Goal: Communication & Community: Answer question/provide support

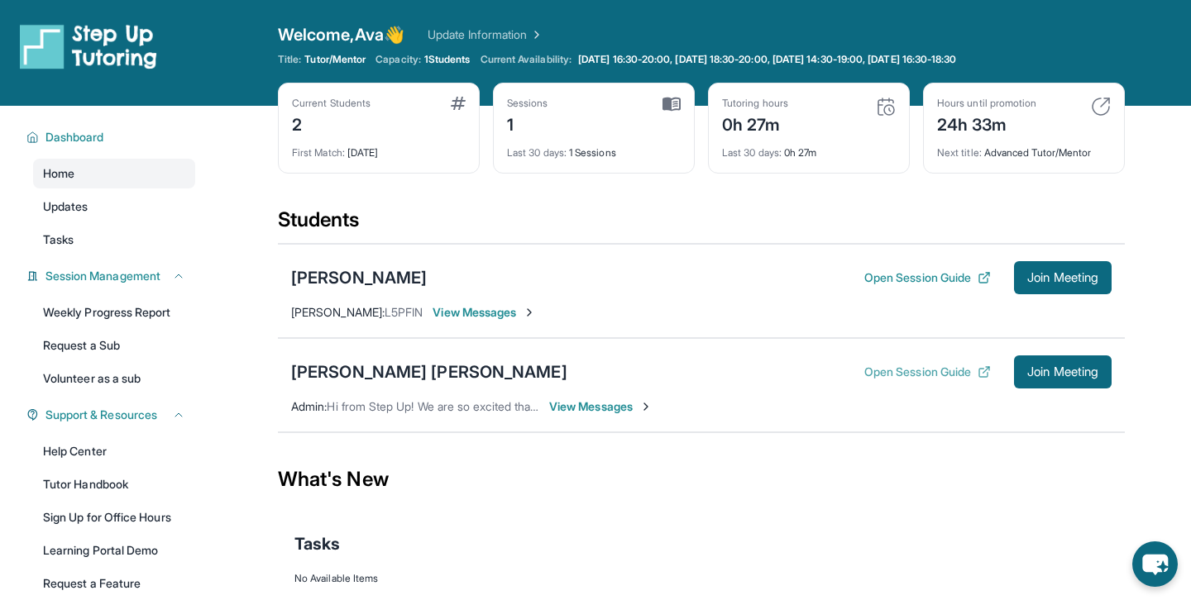
scroll to position [114, 0]
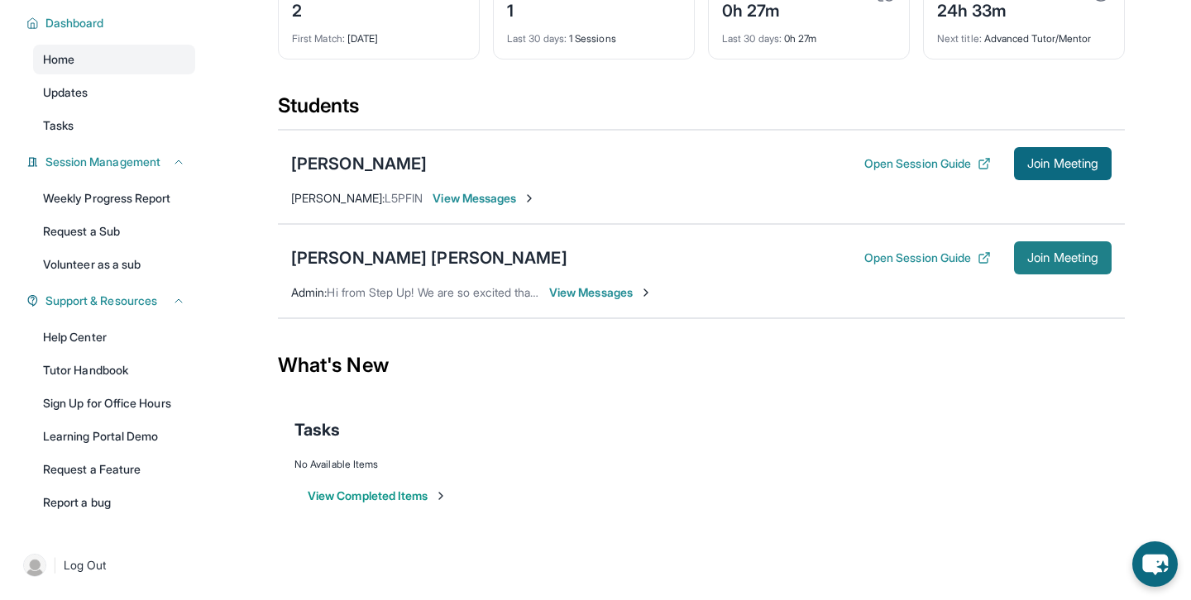
click at [1073, 263] on span "Join Meeting" at bounding box center [1062, 258] width 71 height 10
click at [881, 308] on div "Kennedy Jackson Open Session Guide Join Meeting Admin : Hi from Step Up! We are…" at bounding box center [701, 271] width 847 height 94
click at [1083, 253] on span "Join Meeting" at bounding box center [1062, 258] width 71 height 10
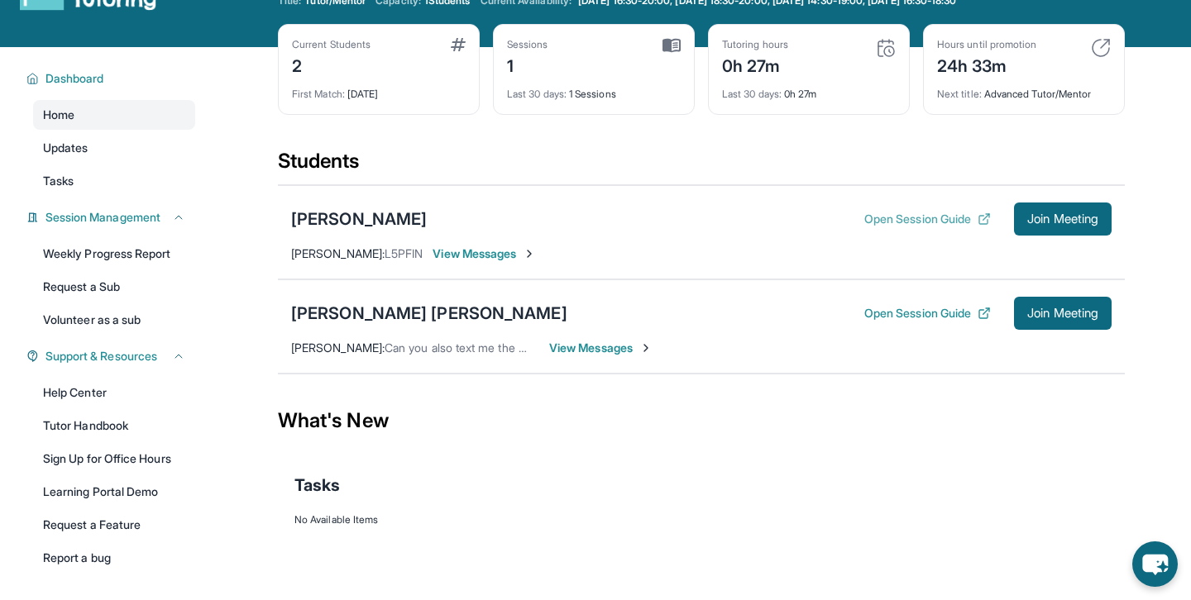
scroll to position [75, 0]
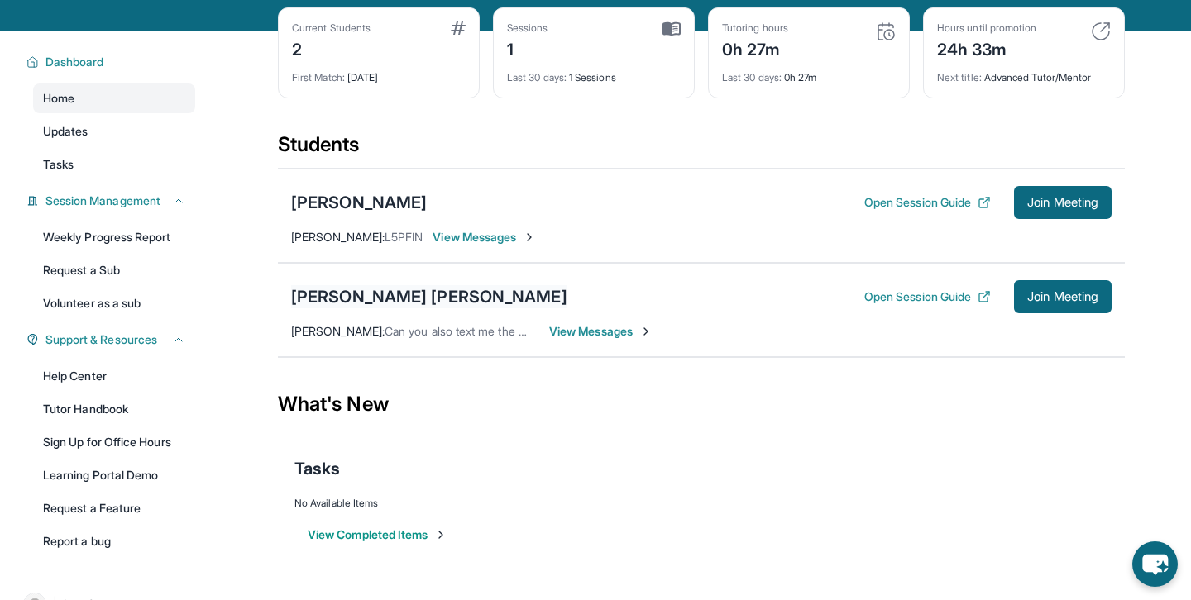
click at [391, 292] on div "Kennedy Jackson" at bounding box center [429, 296] width 276 height 23
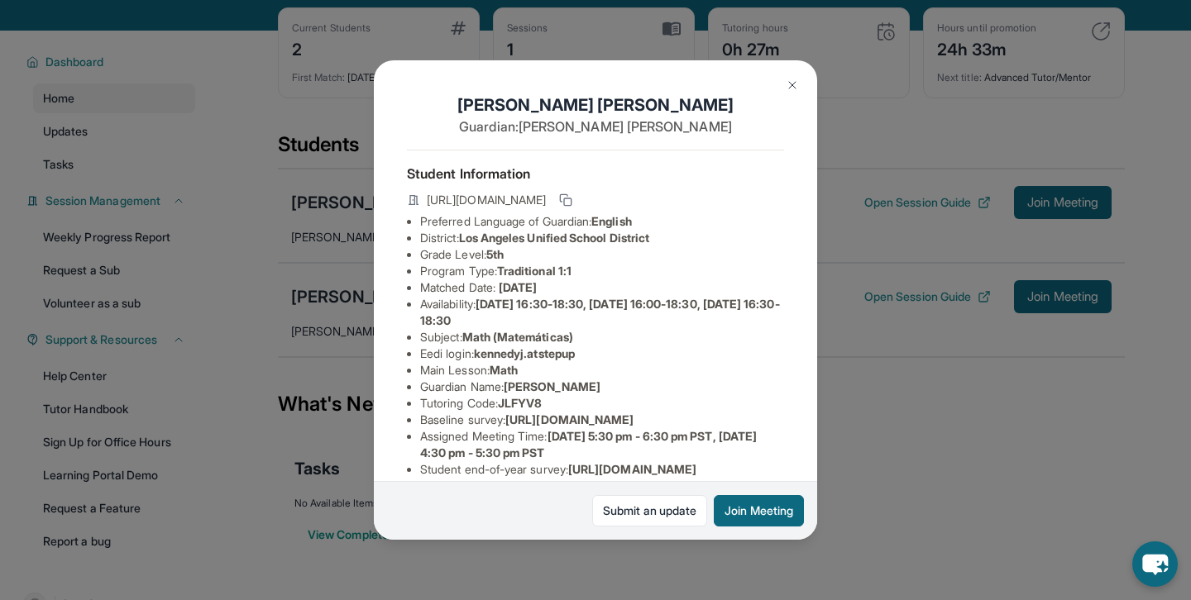
scroll to position [13, 0]
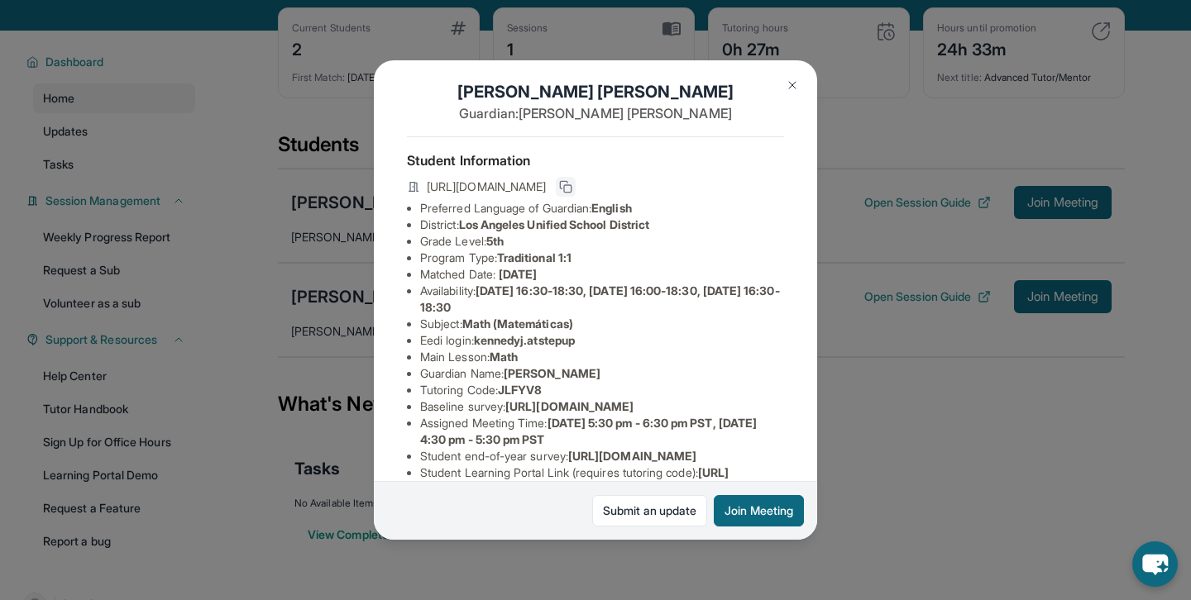
click at [572, 185] on icon at bounding box center [565, 186] width 13 height 13
click at [789, 90] on img at bounding box center [792, 85] width 13 height 13
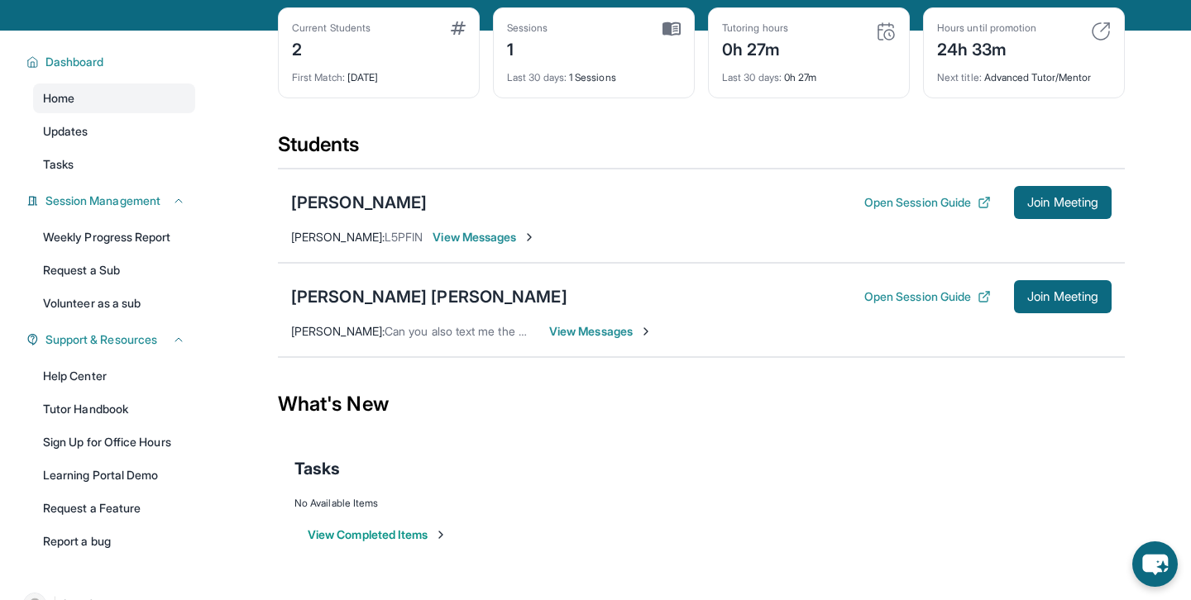
click at [602, 329] on span "View Messages" at bounding box center [600, 331] width 103 height 17
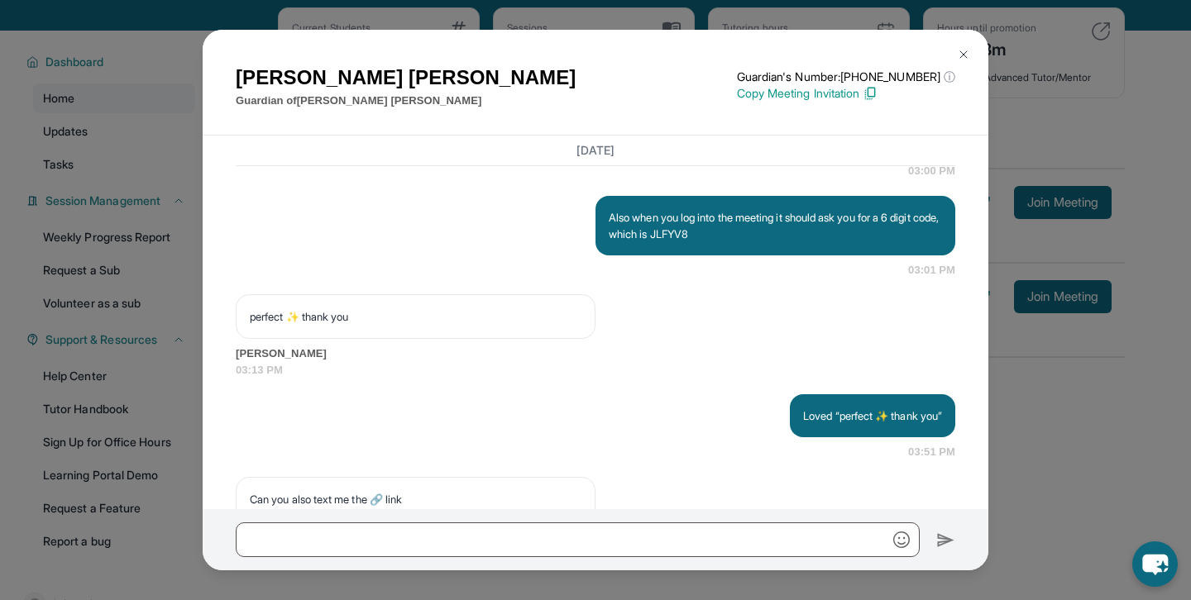
scroll to position [4710, 0]
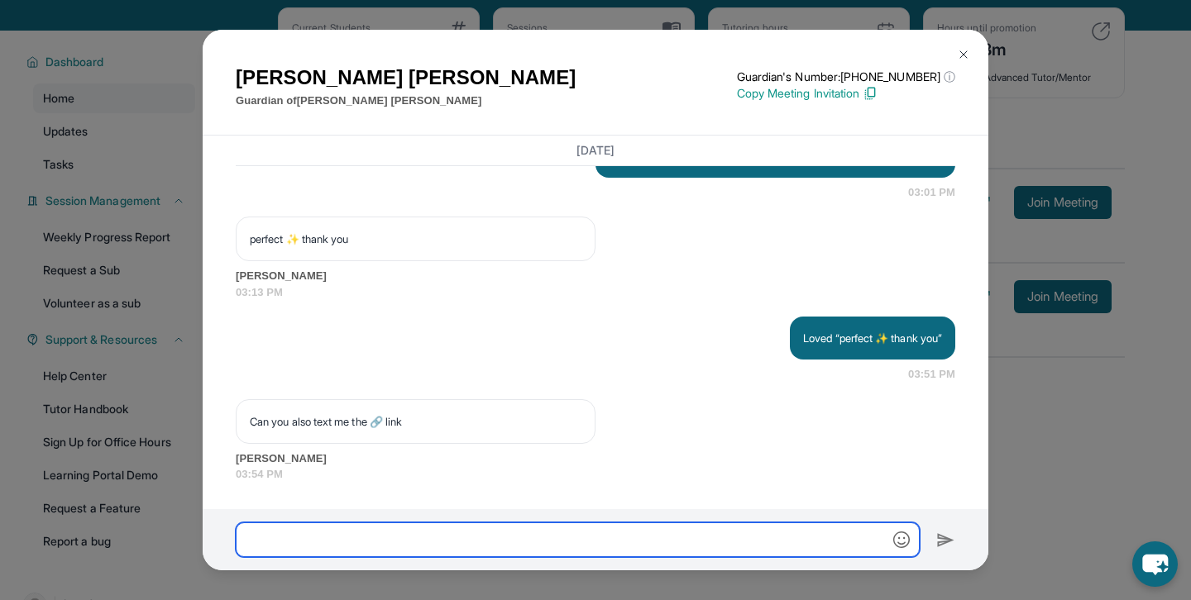
click at [423, 537] on input "text" at bounding box center [578, 540] width 684 height 35
type input "**********"
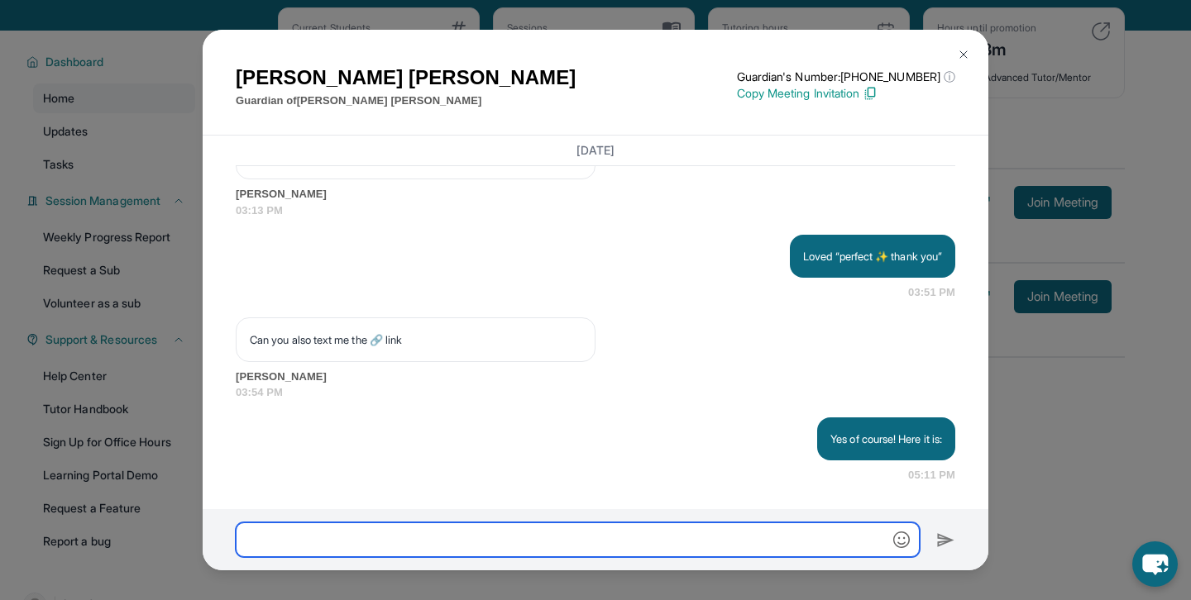
scroll to position [4792, 0]
paste input "**********"
type input "**********"
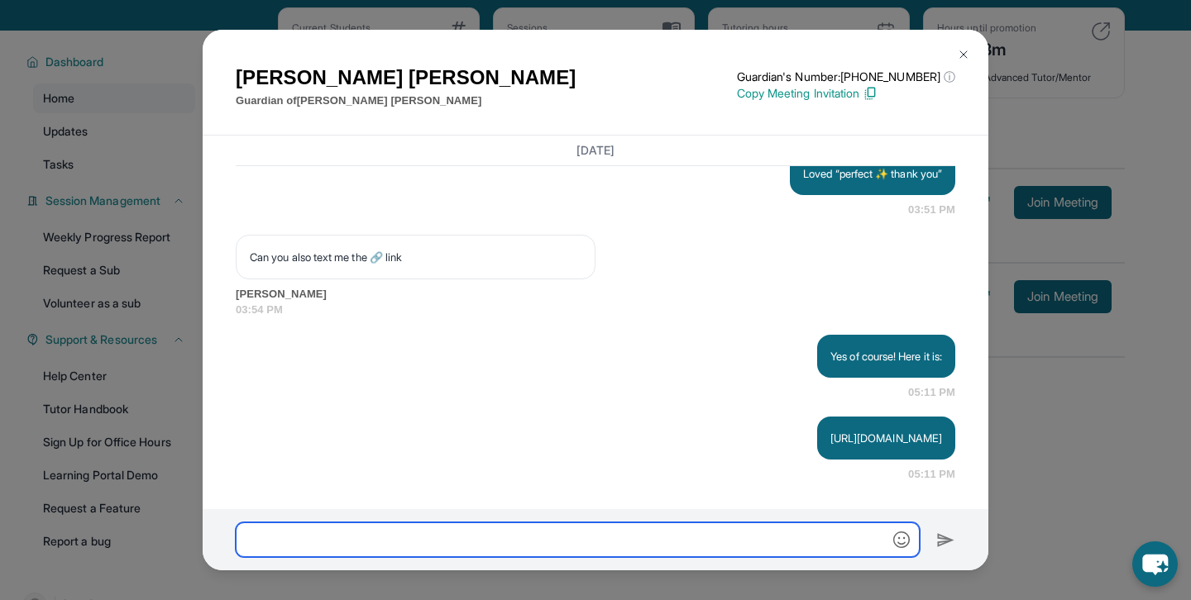
scroll to position [4875, 0]
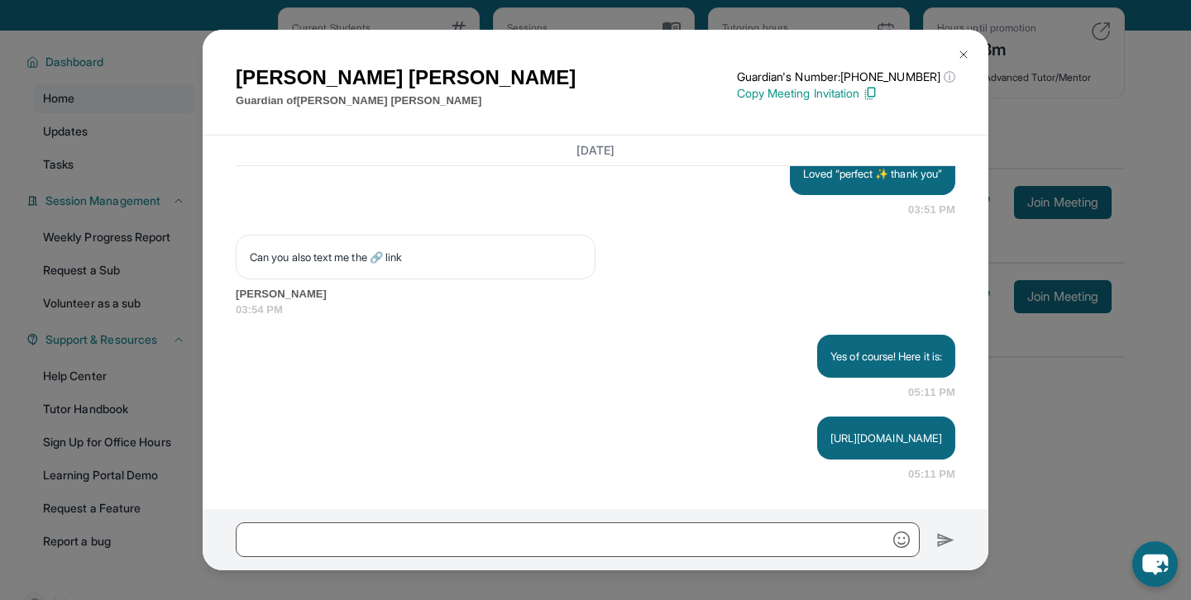
click at [964, 56] on img at bounding box center [963, 54] width 13 height 13
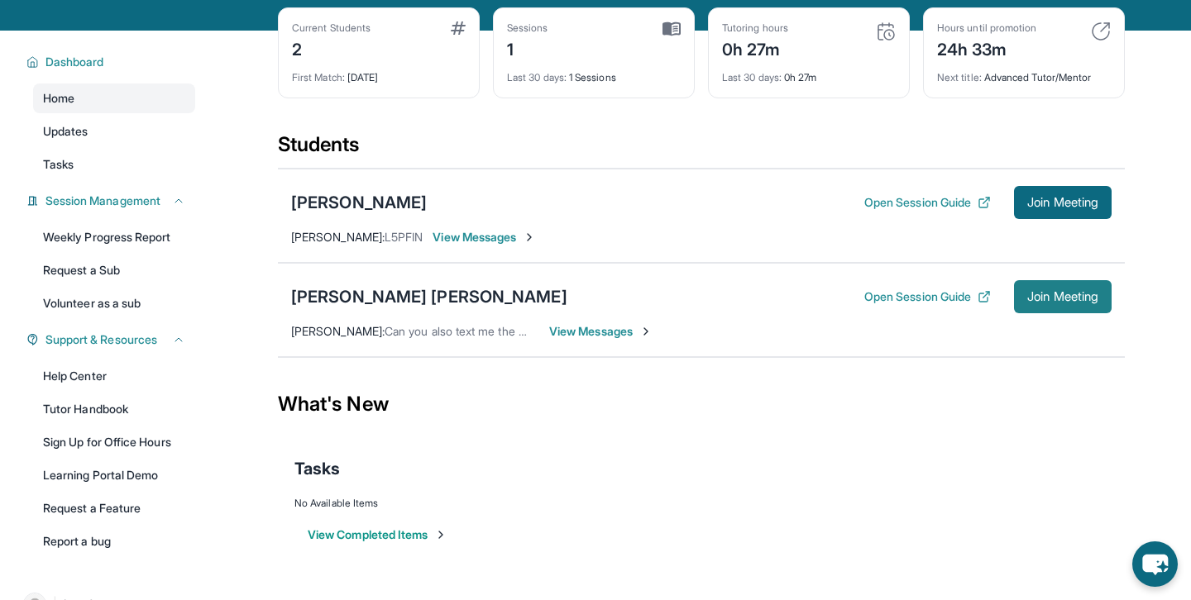
click at [1045, 299] on span "Join Meeting" at bounding box center [1062, 297] width 71 height 10
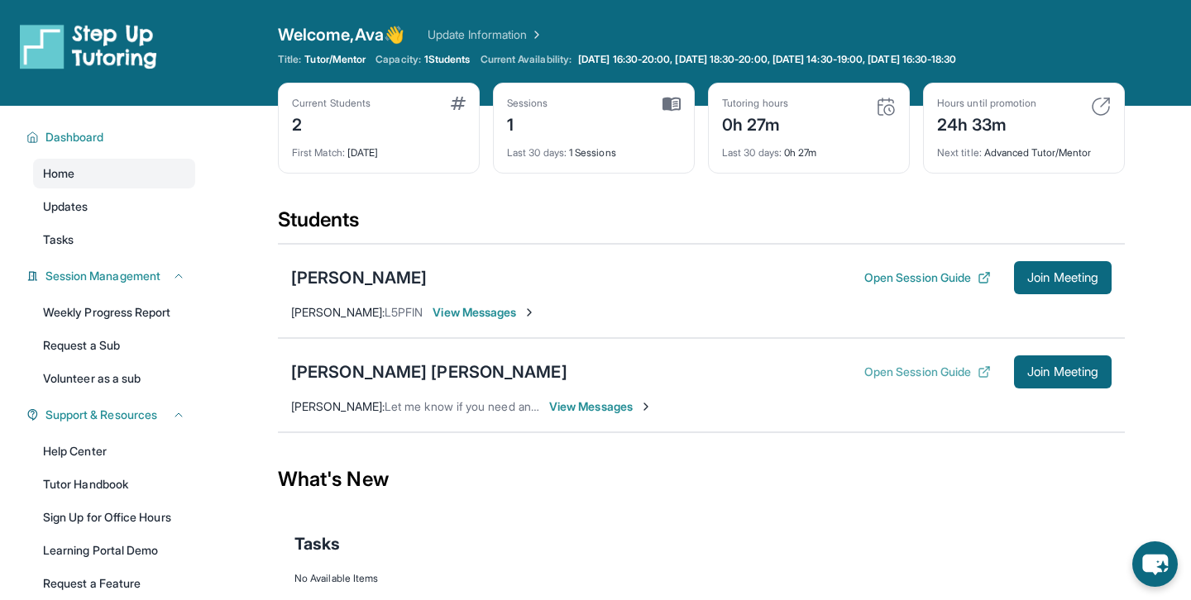
click at [938, 369] on button "Open Session Guide" at bounding box center [927, 372] width 127 height 17
